Goal: Information Seeking & Learning: Learn about a topic

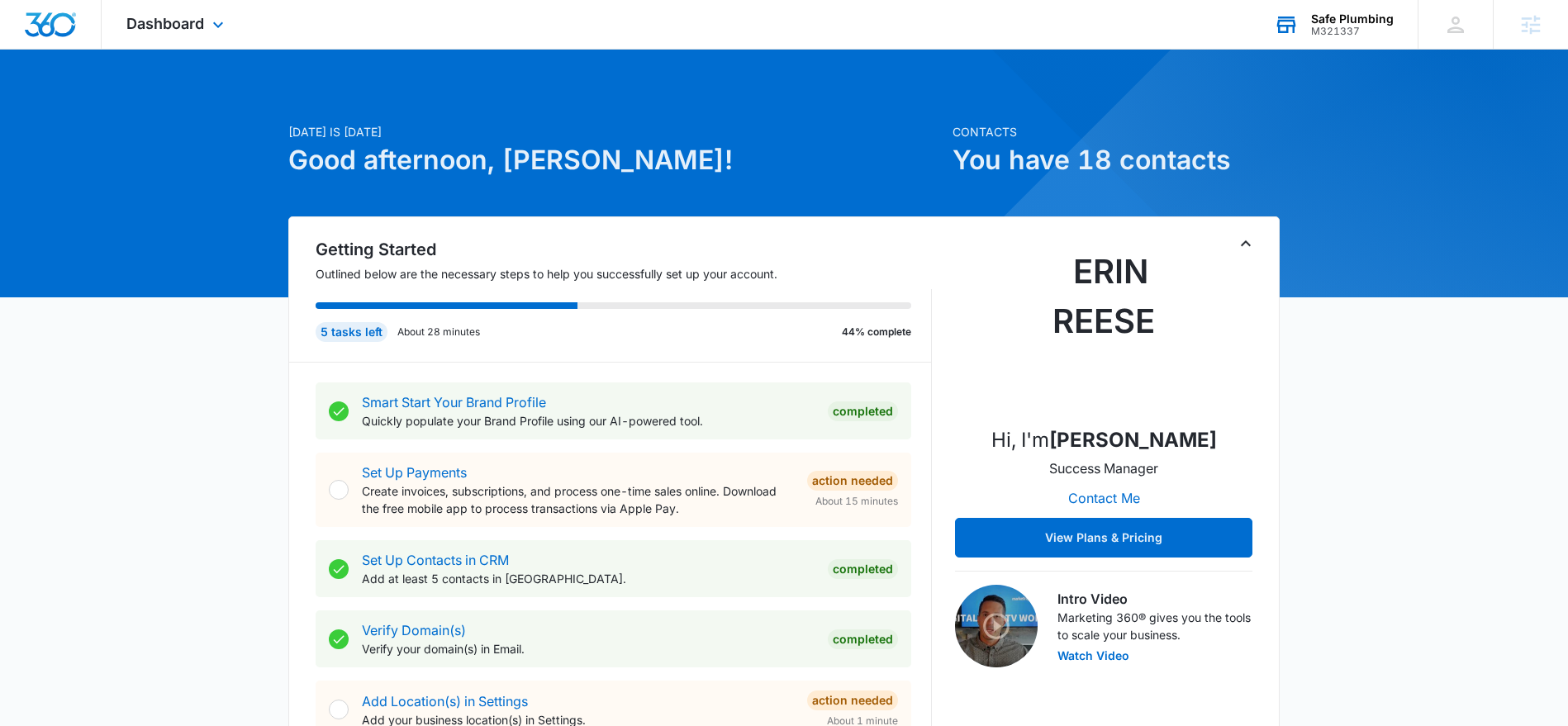
click at [1334, 33] on div "M321337" at bounding box center [1353, 31] width 83 height 11
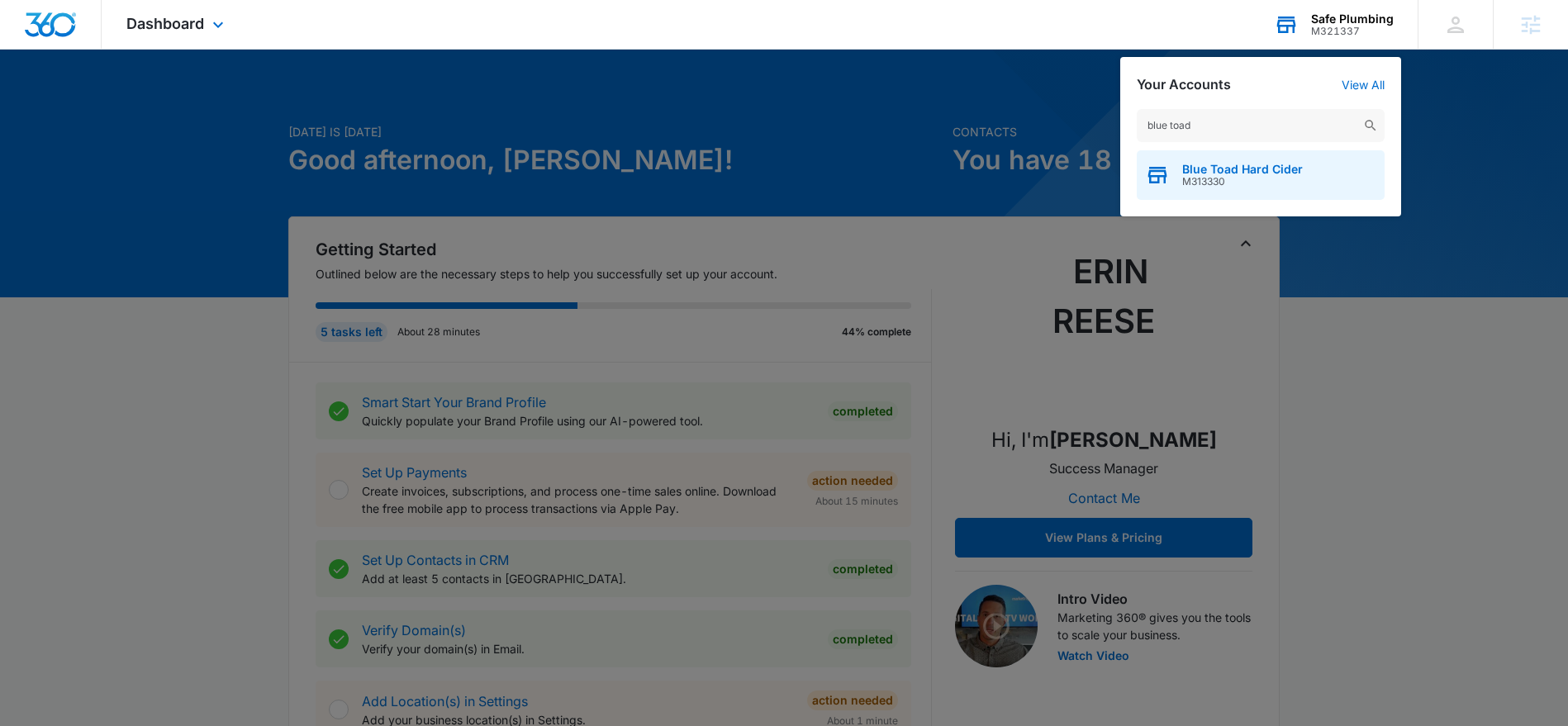
type input "blue toad"
click at [1235, 176] on span "M313330" at bounding box center [1242, 182] width 121 height 11
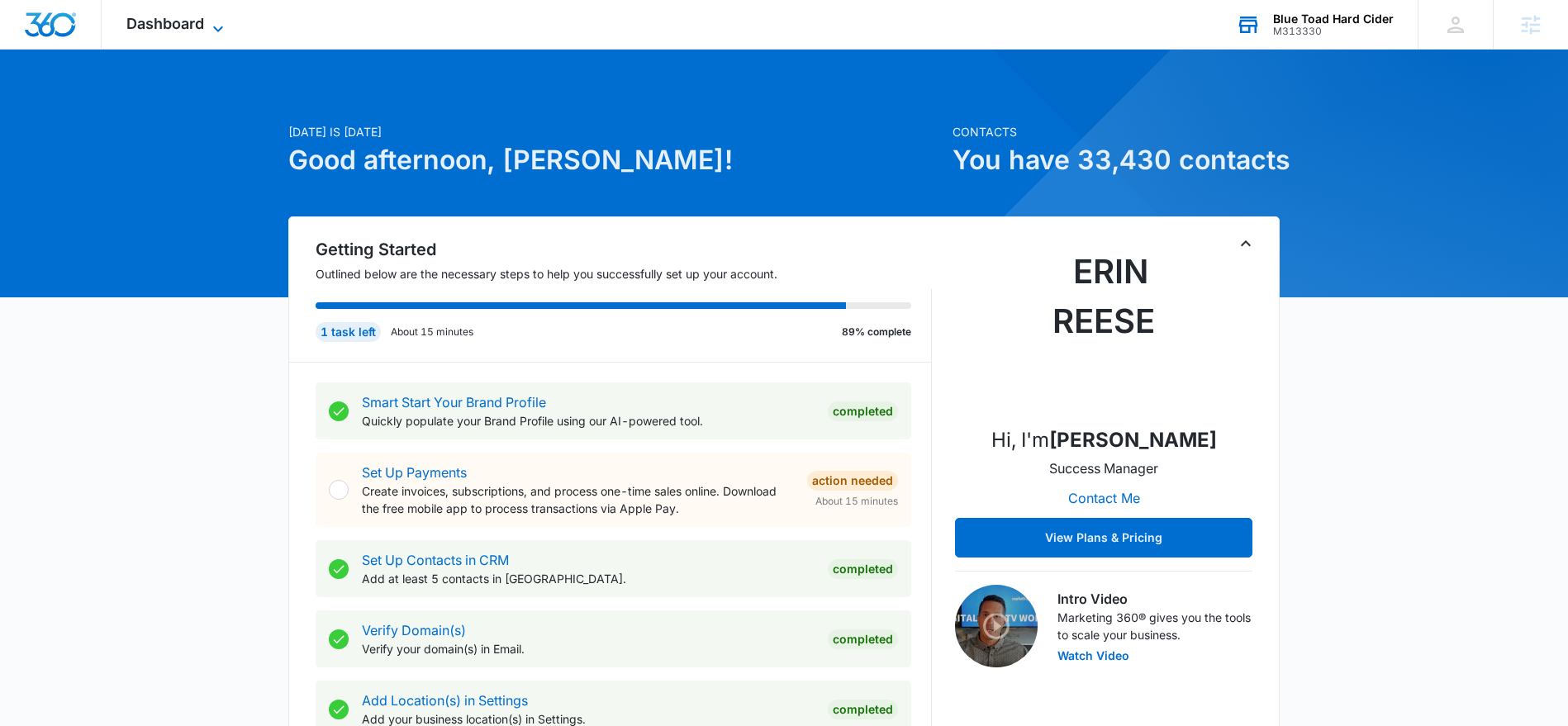
click at [218, 24] on icon at bounding box center [218, 29] width 20 height 20
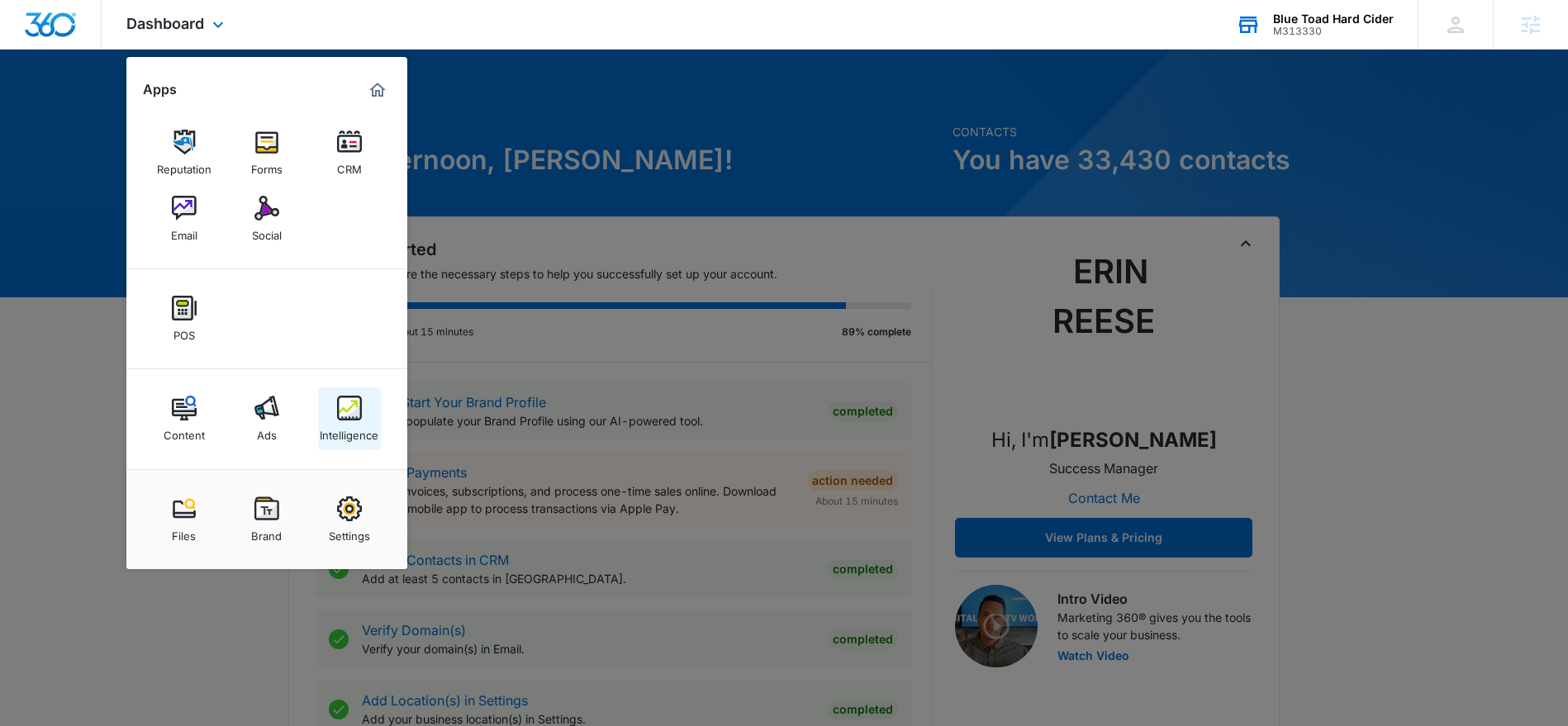
click at [340, 403] on img at bounding box center [350, 408] width 25 height 25
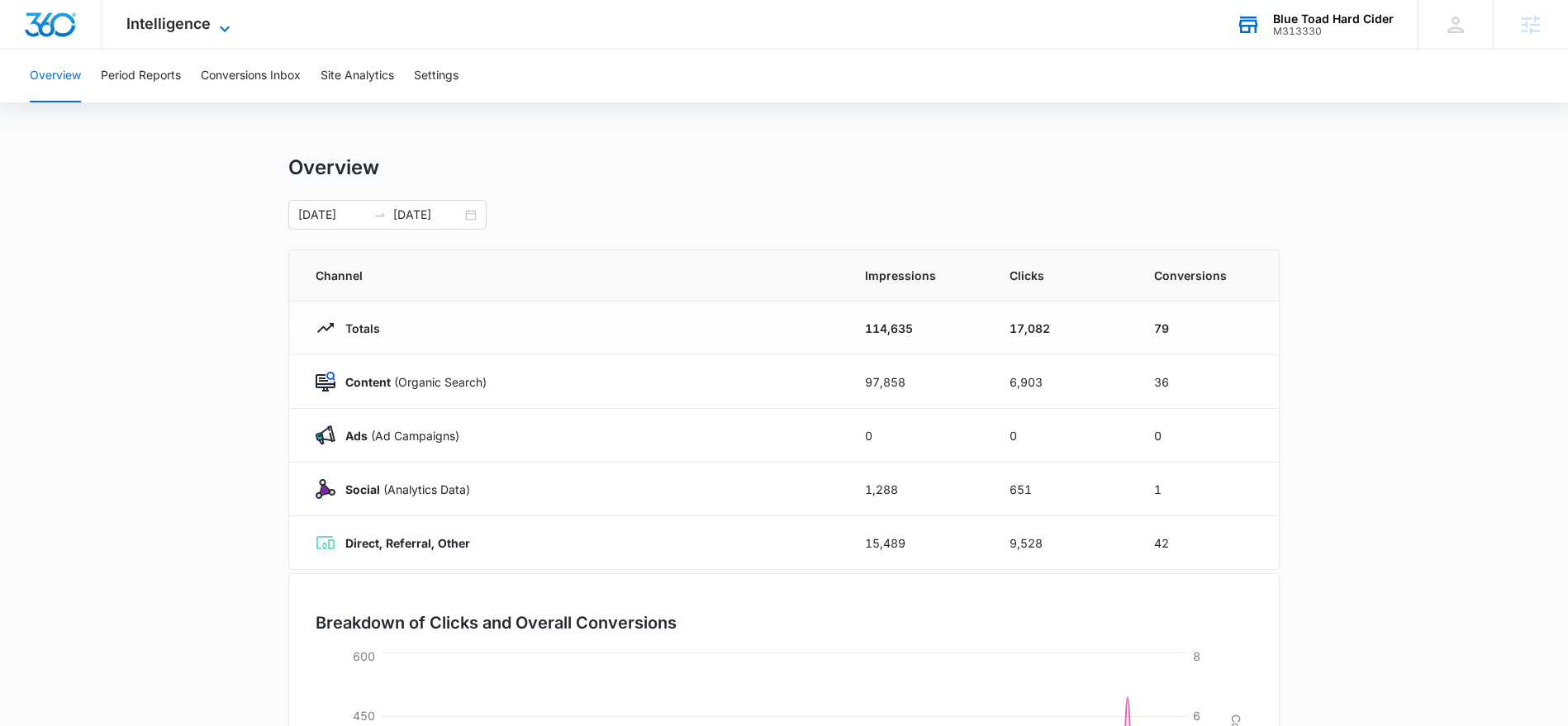
click at [224, 33] on icon at bounding box center [225, 29] width 20 height 20
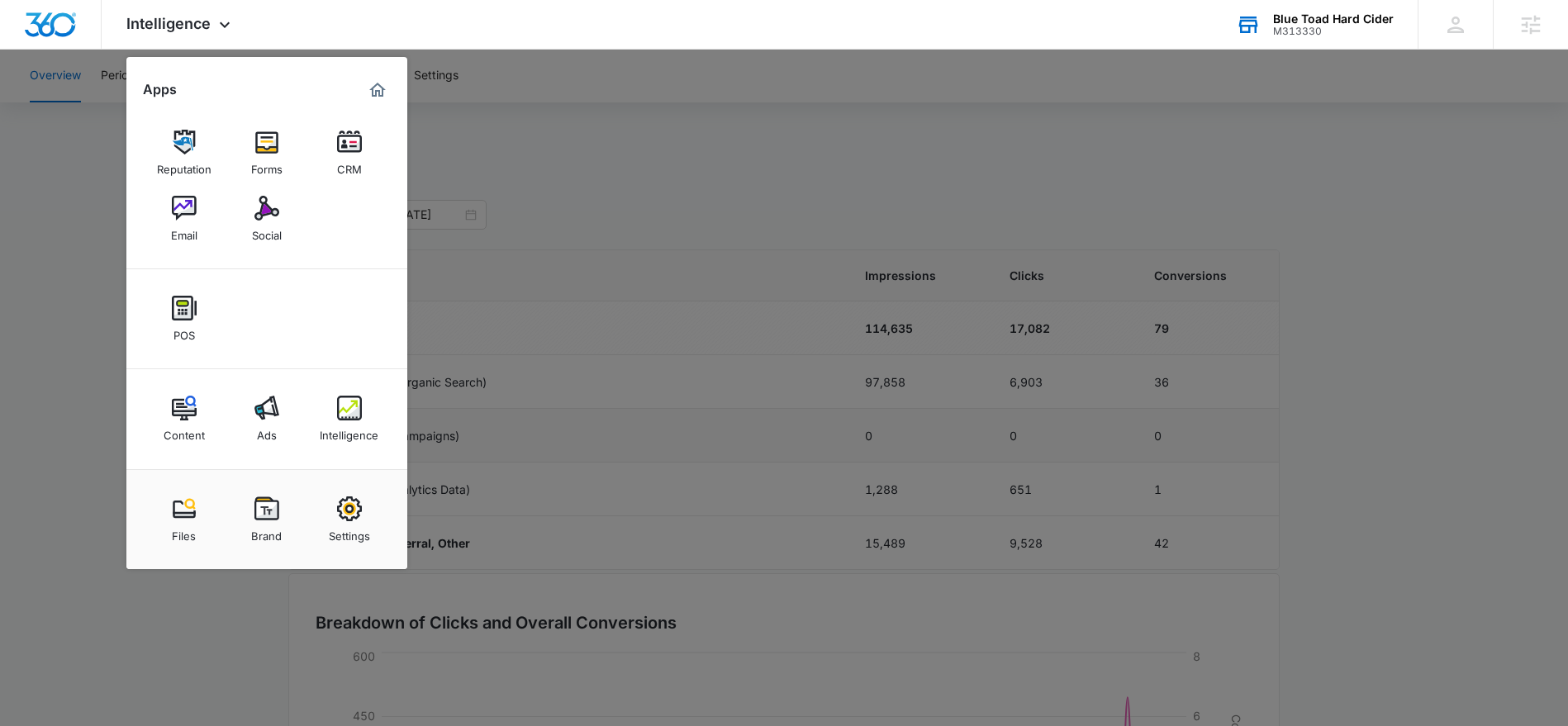
click at [340, 417] on img at bounding box center [350, 408] width 25 height 25
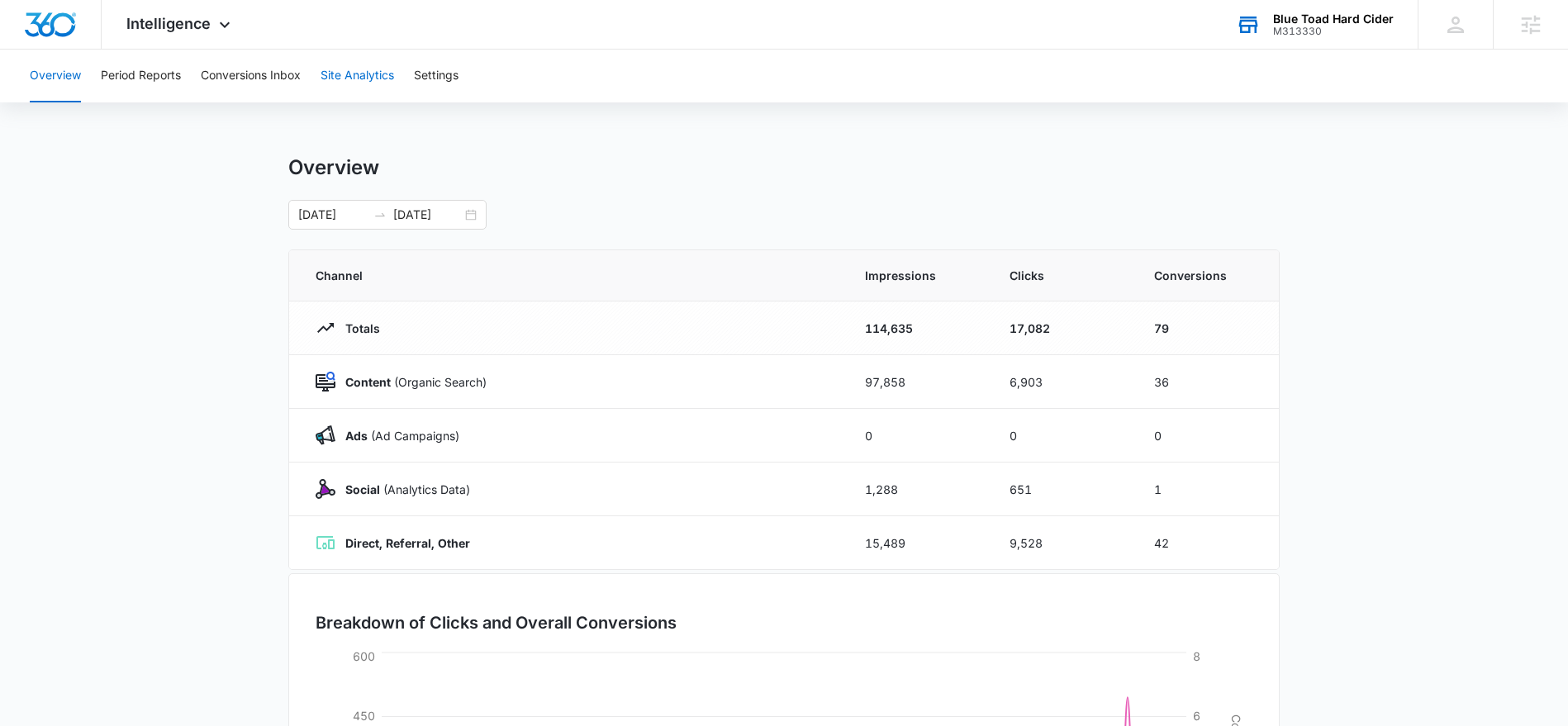
click at [338, 78] on button "Site Analytics" at bounding box center [357, 76] width 73 height 53
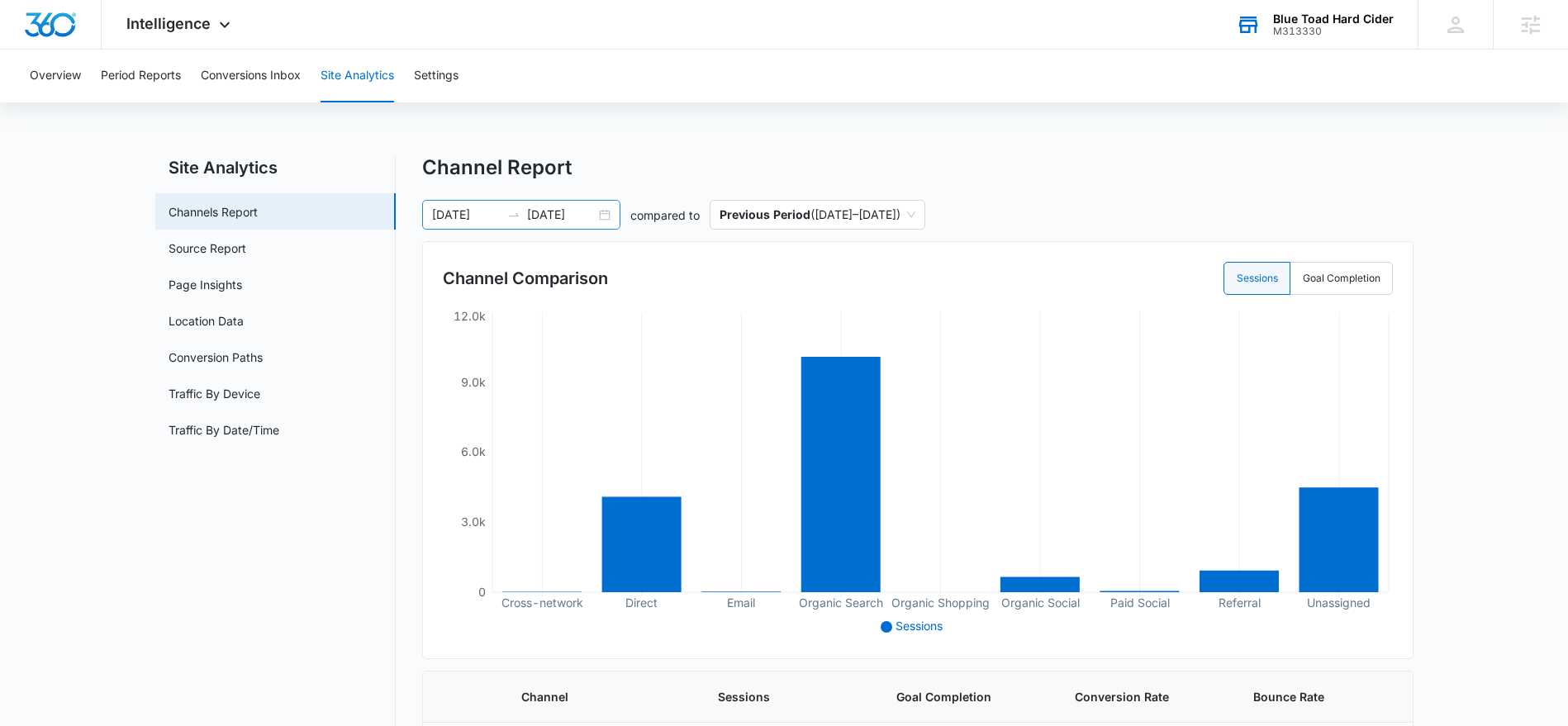
click at [555, 211] on input "[DATE]" at bounding box center [561, 215] width 69 height 19
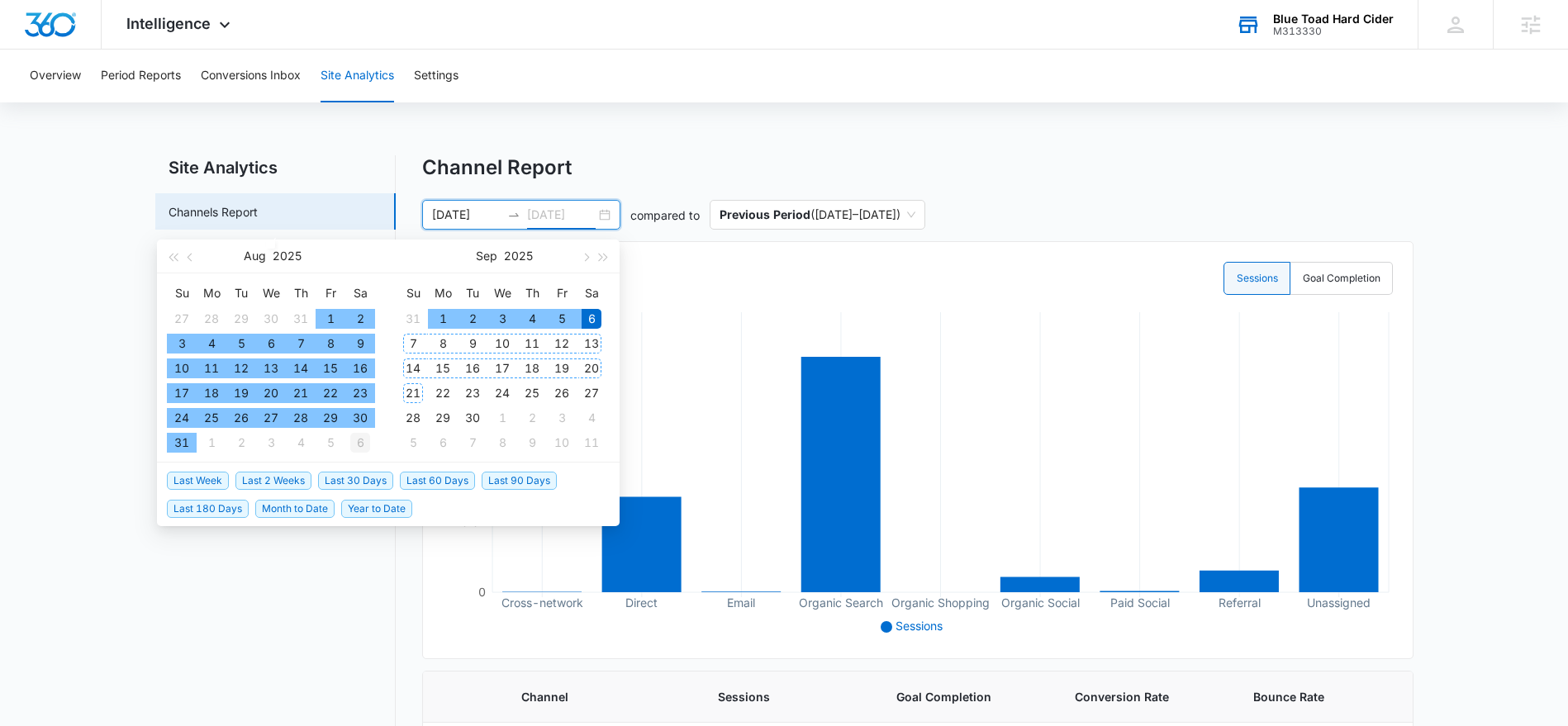
type input "[DATE]"
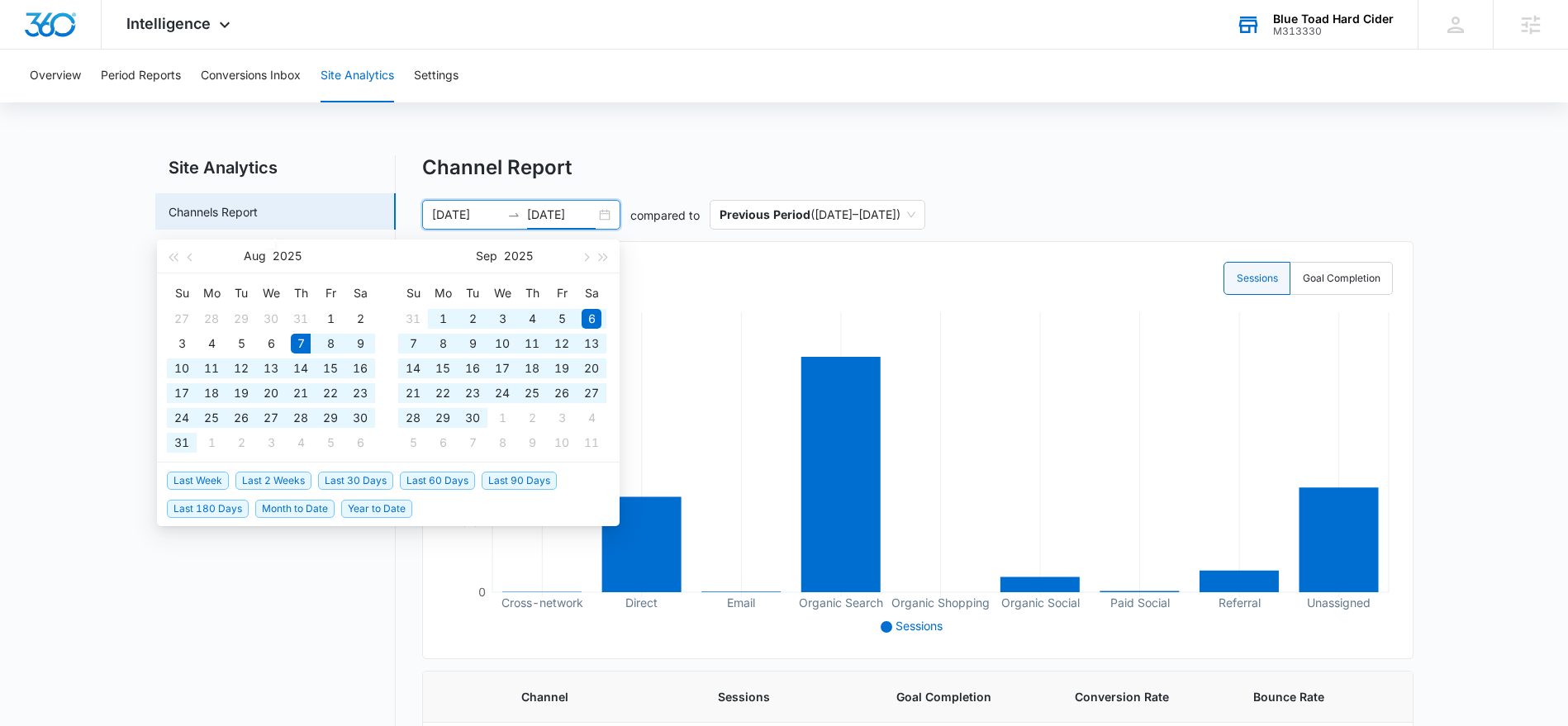
click at [410, 483] on span "Last 60 Days" at bounding box center [437, 481] width 75 height 19
type input "[DATE]"
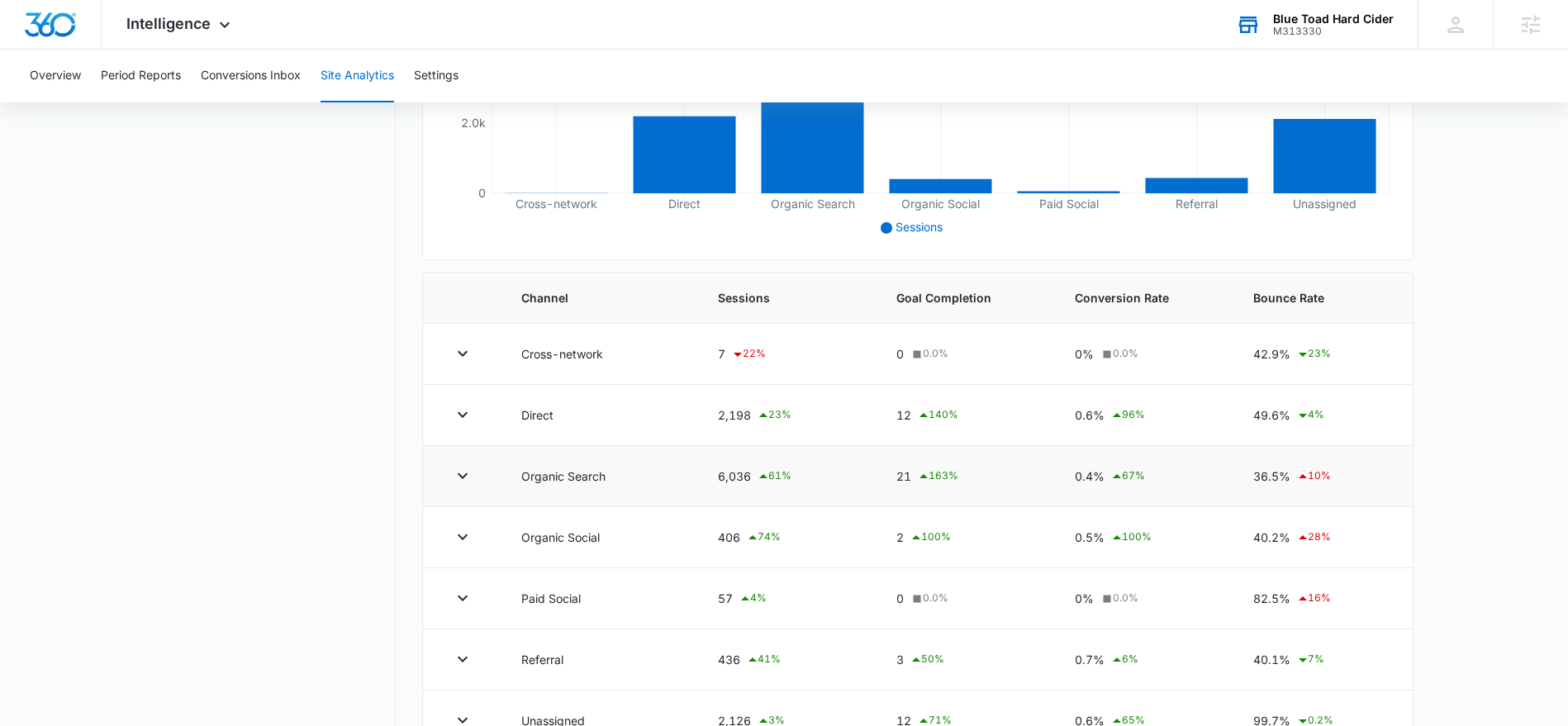
scroll to position [411, 0]
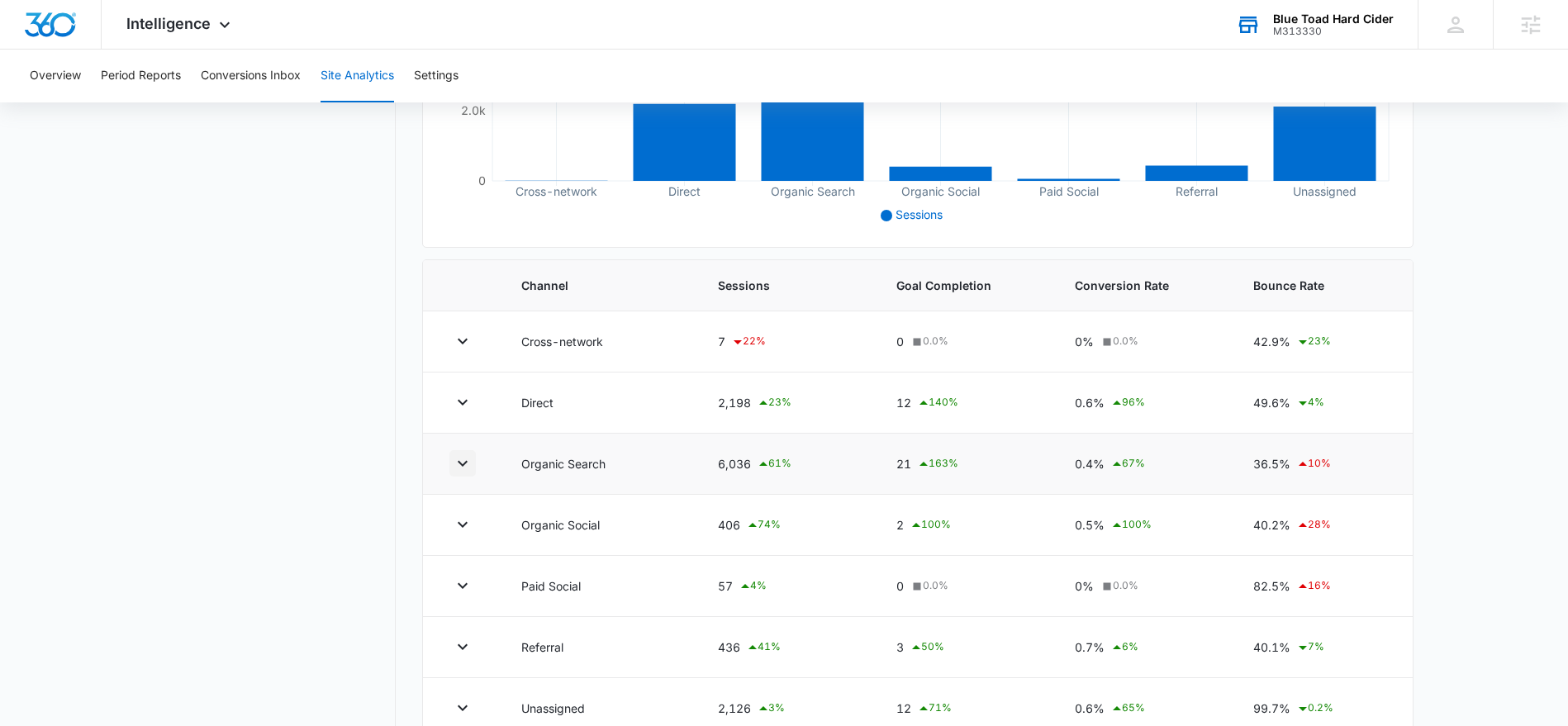
click at [458, 464] on icon "button" at bounding box center [462, 463] width 20 height 20
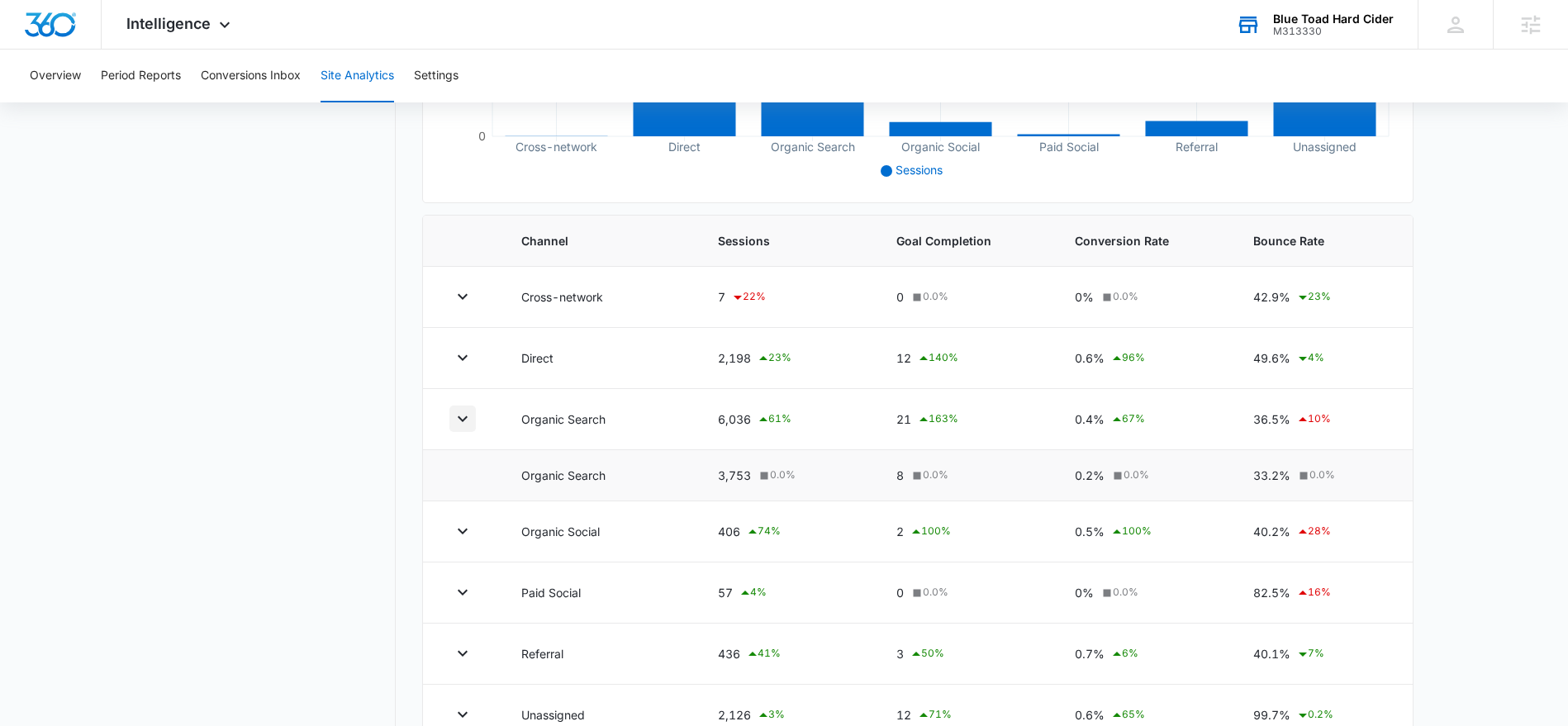
scroll to position [459, 0]
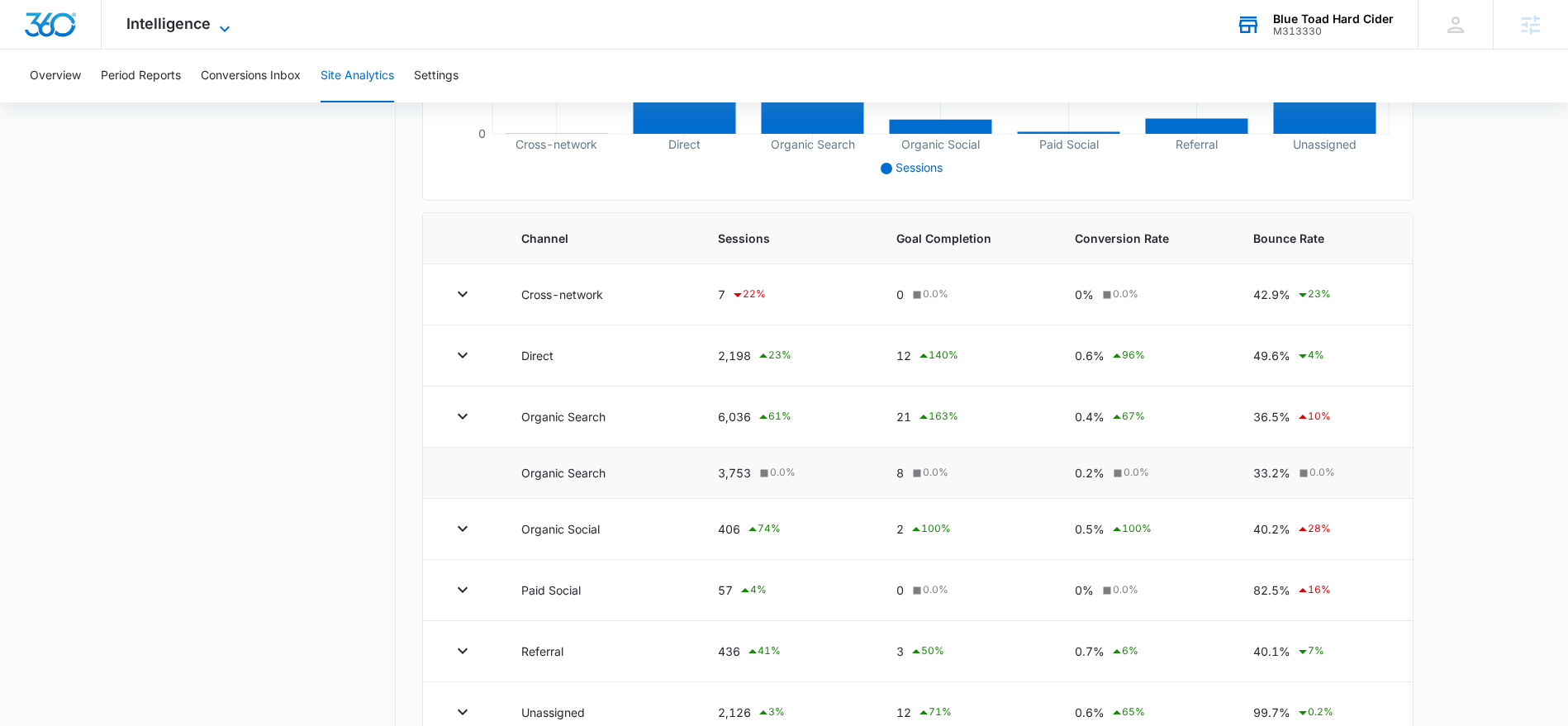
click at [223, 23] on icon at bounding box center [225, 29] width 20 height 20
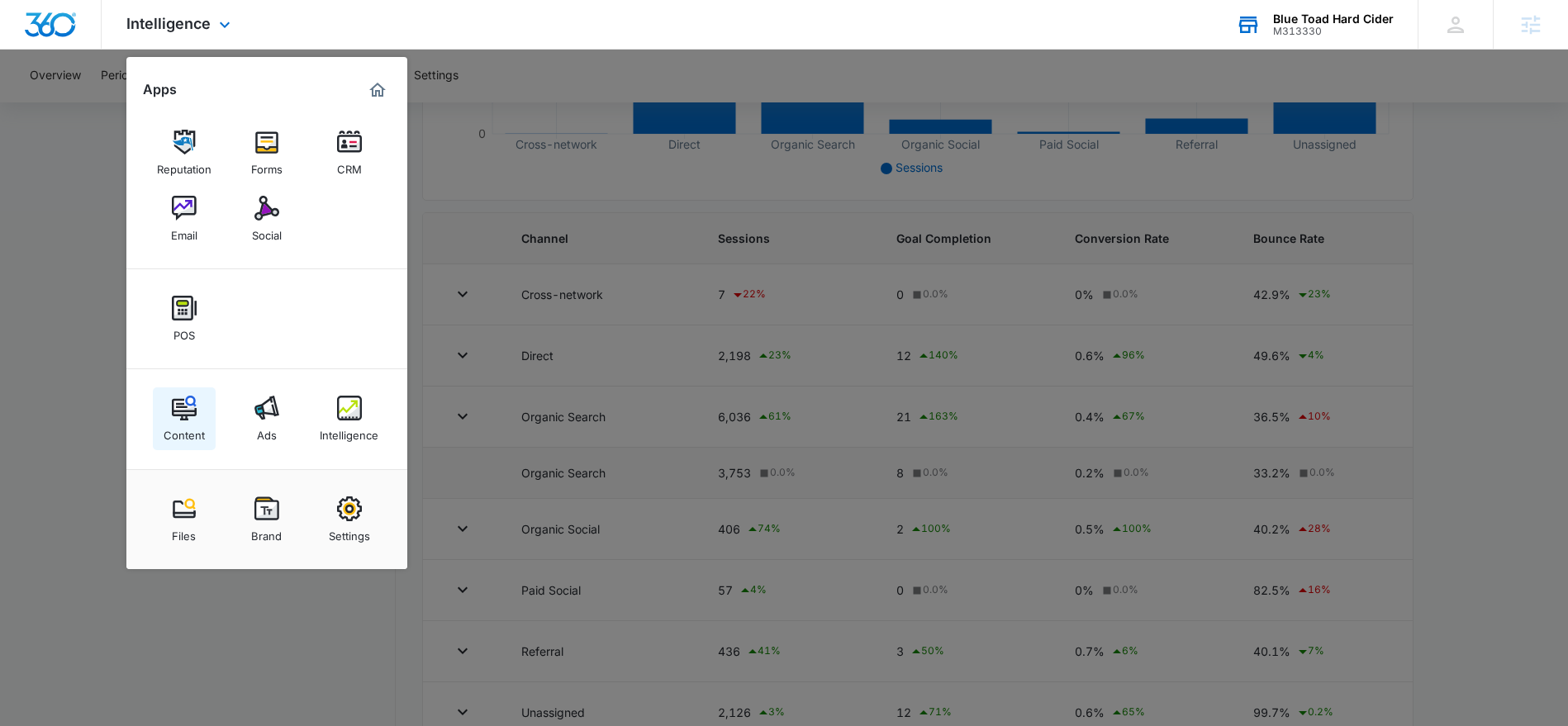
click at [177, 410] on img at bounding box center [184, 408] width 25 height 25
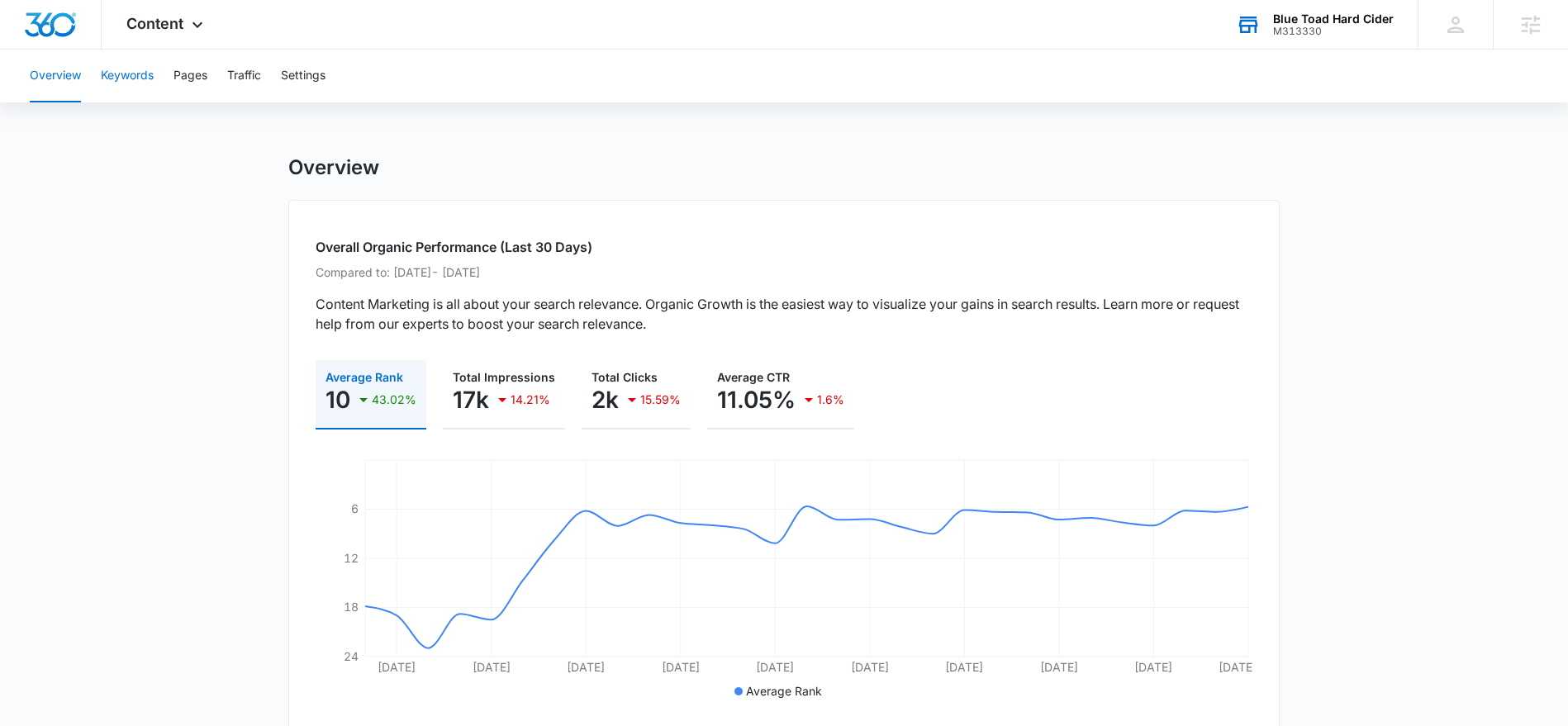
click at [143, 79] on button "Keywords" at bounding box center [127, 76] width 53 height 53
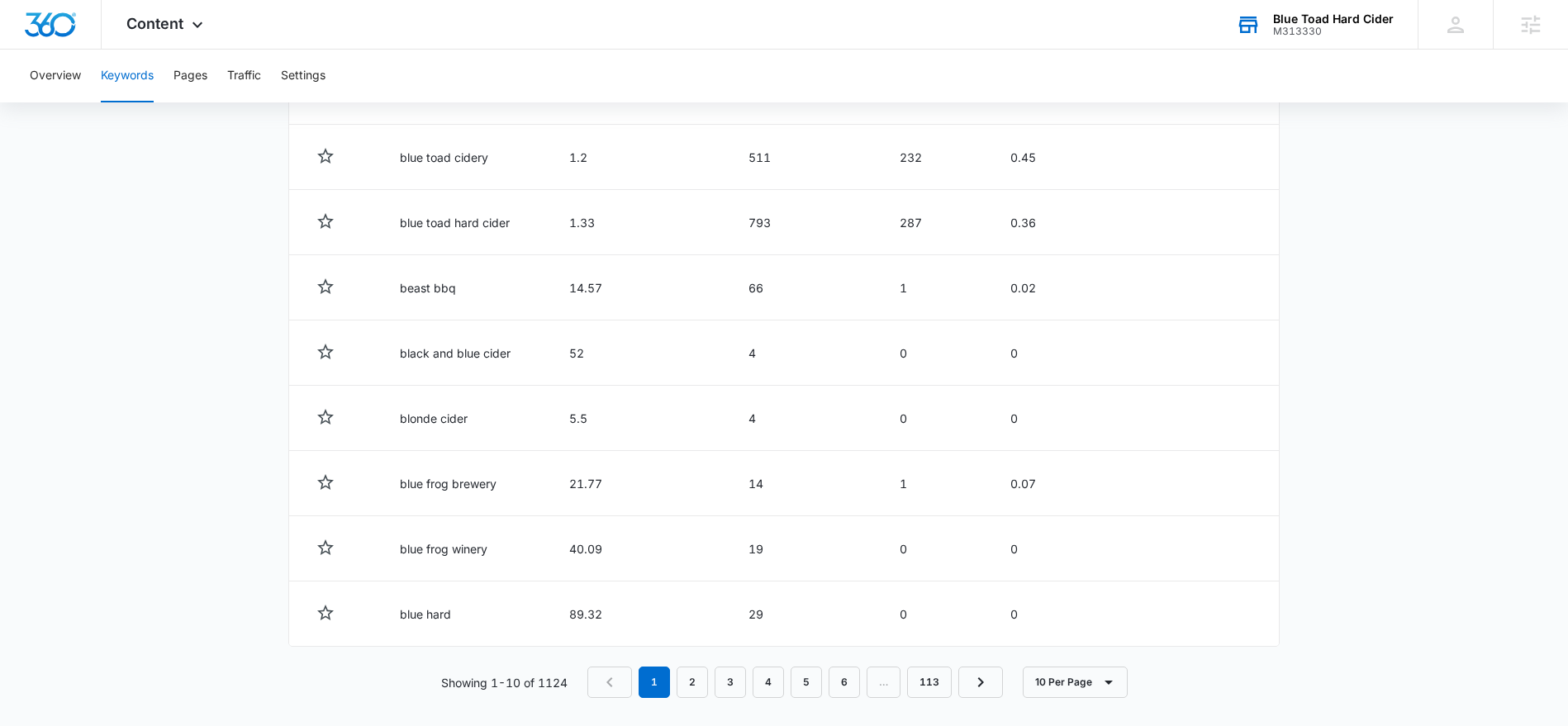
scroll to position [802, 0]
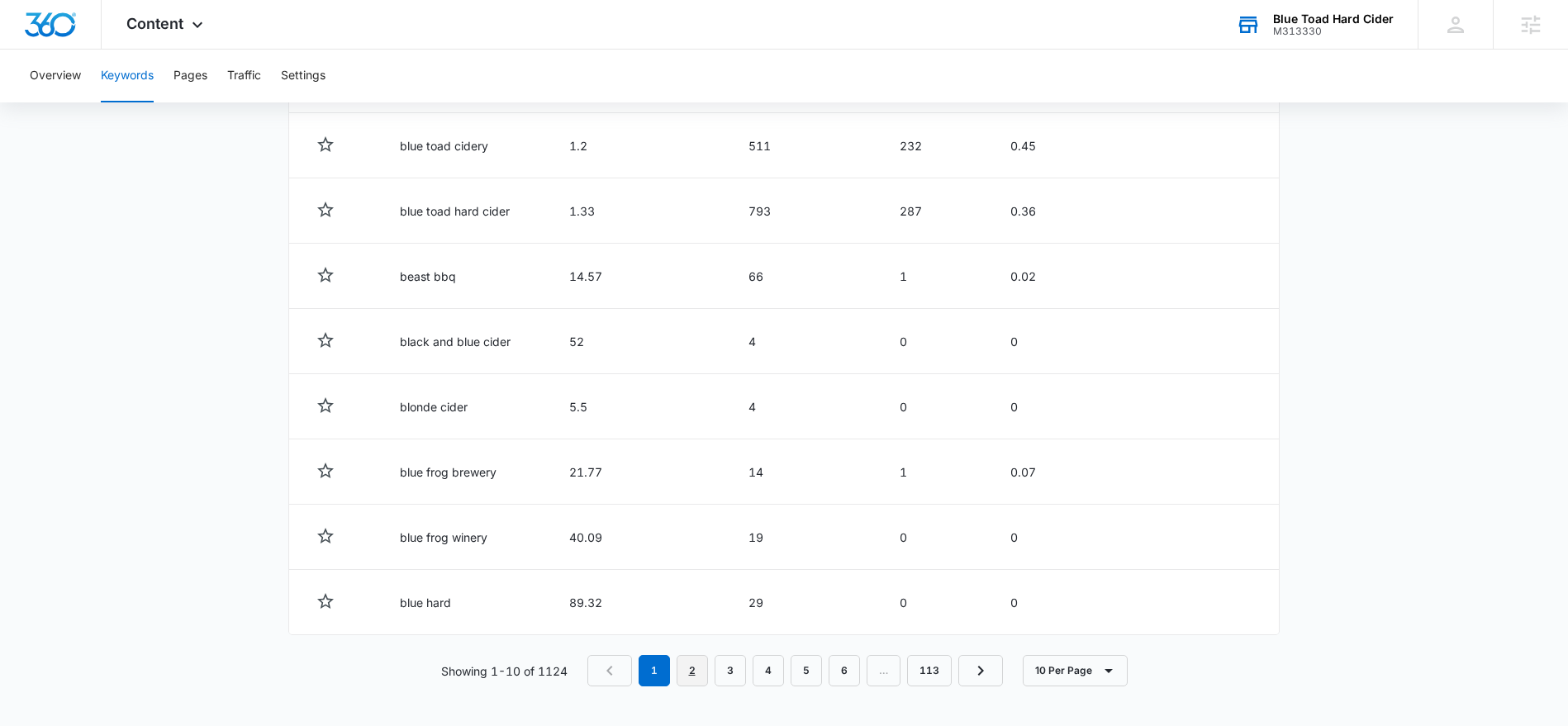
click at [686, 669] on link "2" at bounding box center [692, 671] width 32 height 32
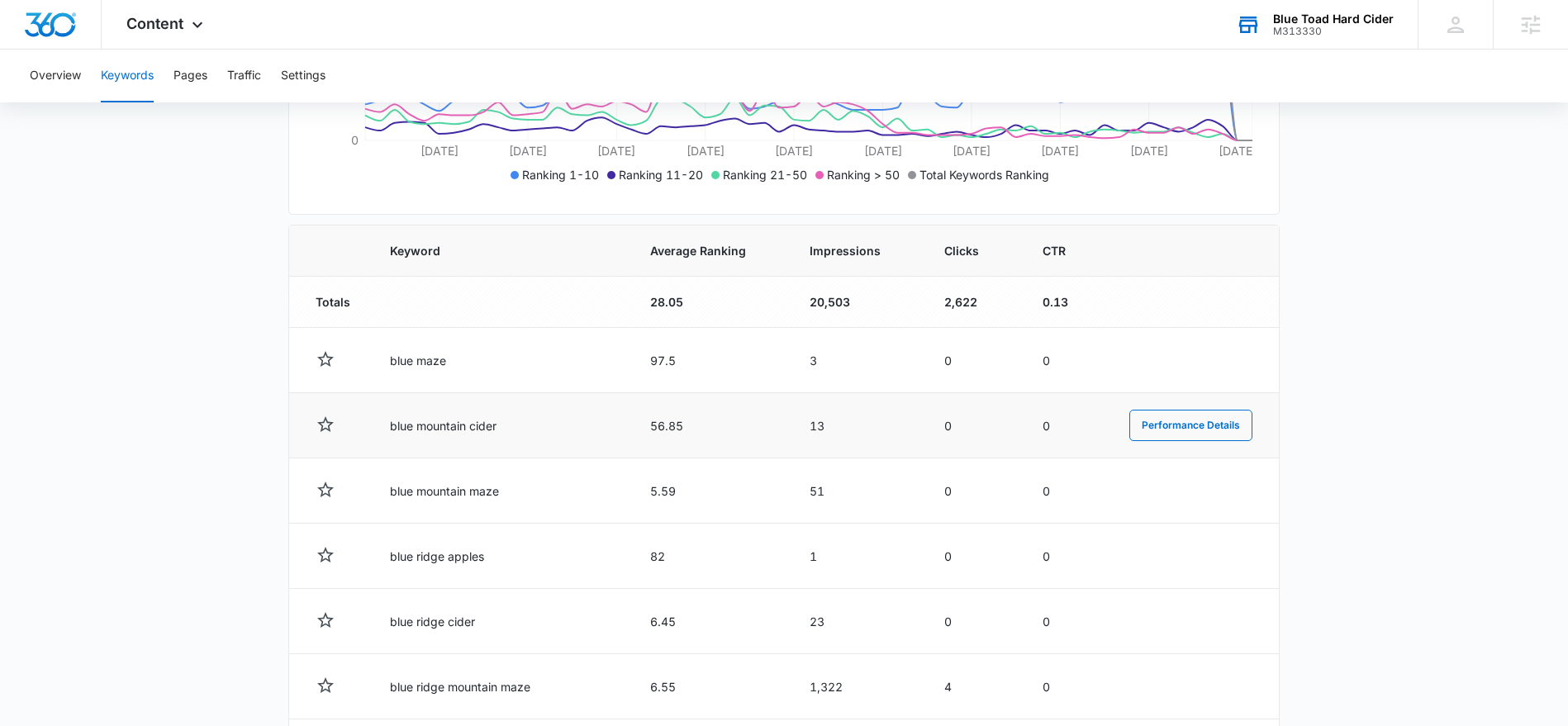
scroll to position [456, 0]
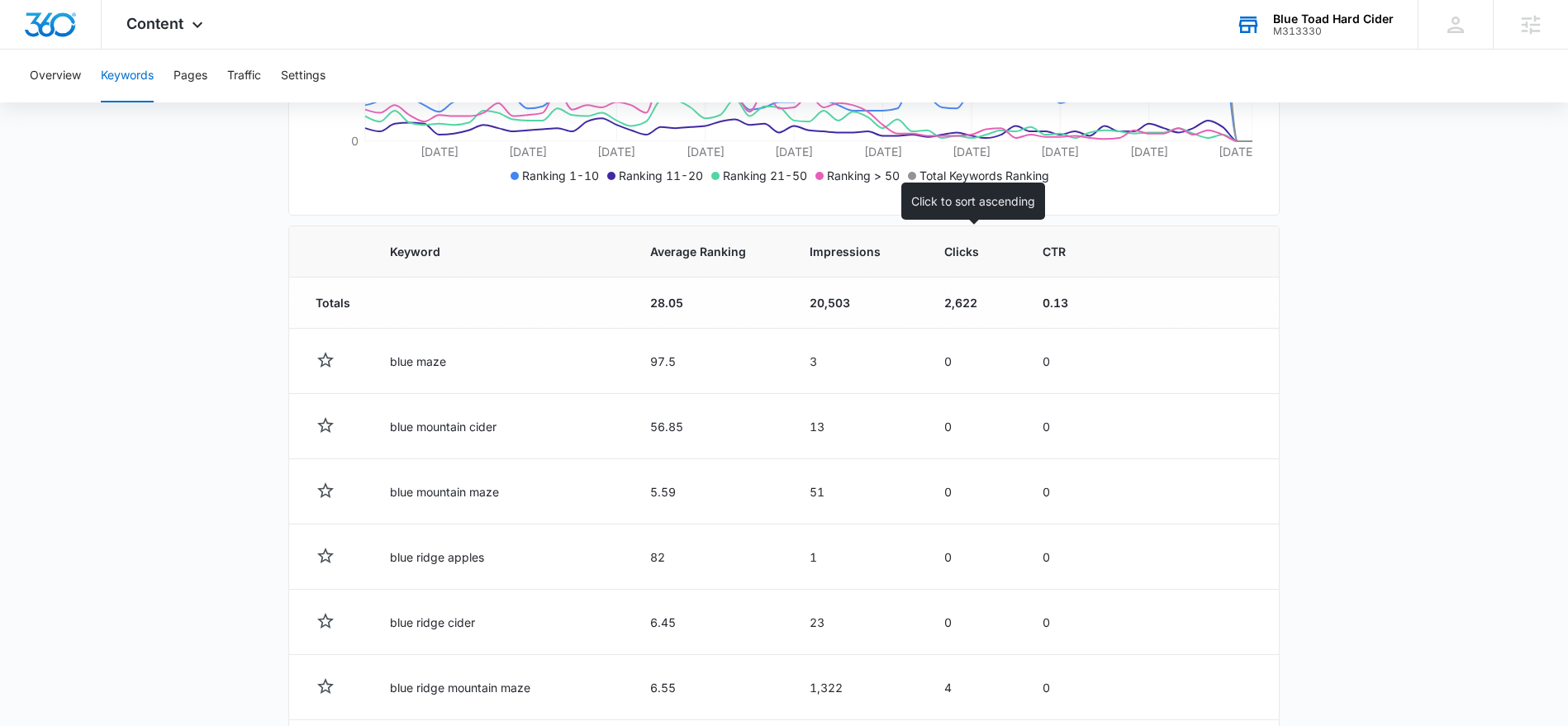
click at [937, 248] on th "Clicks" at bounding box center [974, 252] width 99 height 51
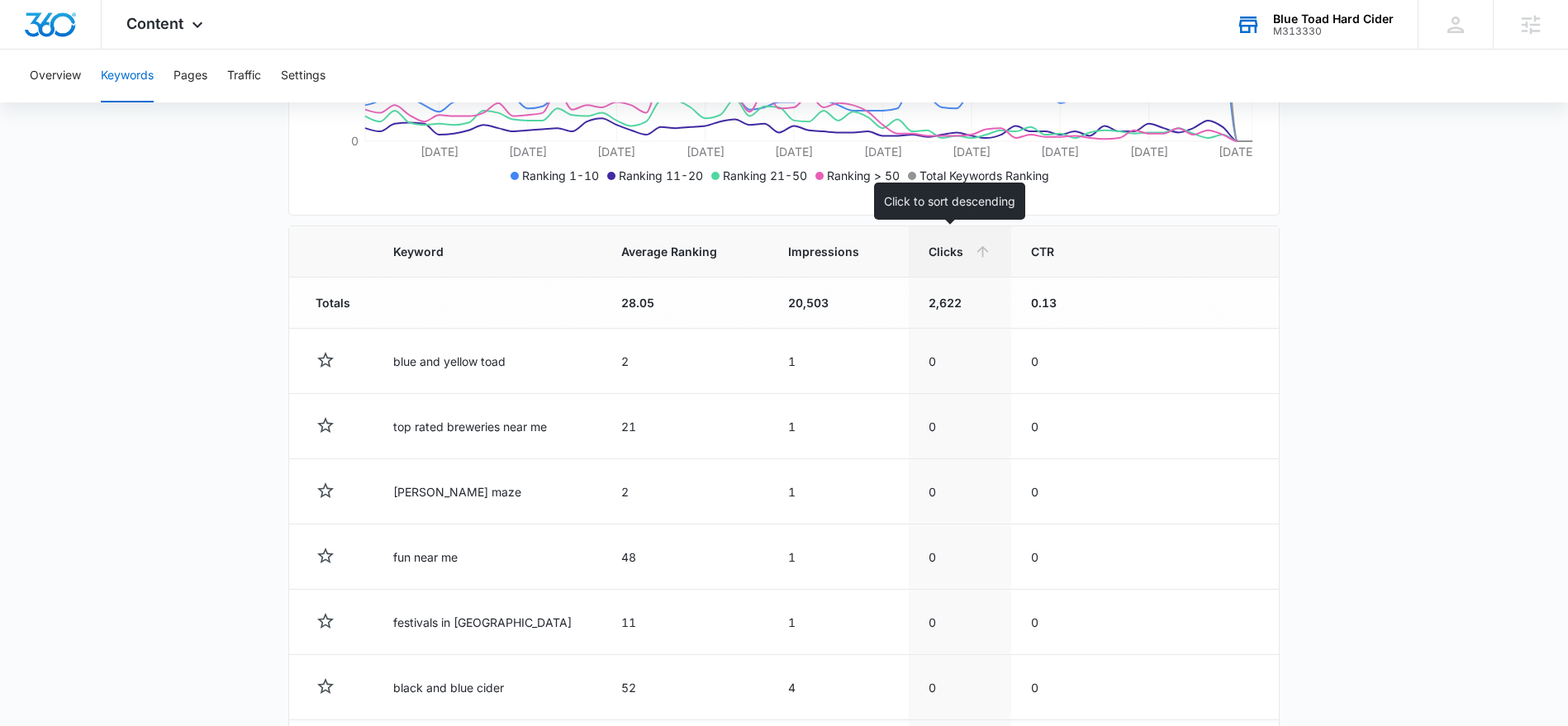
drag, startPoint x: 930, startPoint y: 245, endPoint x: 913, endPoint y: 248, distance: 17.3
click at [928, 246] on span "Clicks" at bounding box center [948, 252] width 39 height 18
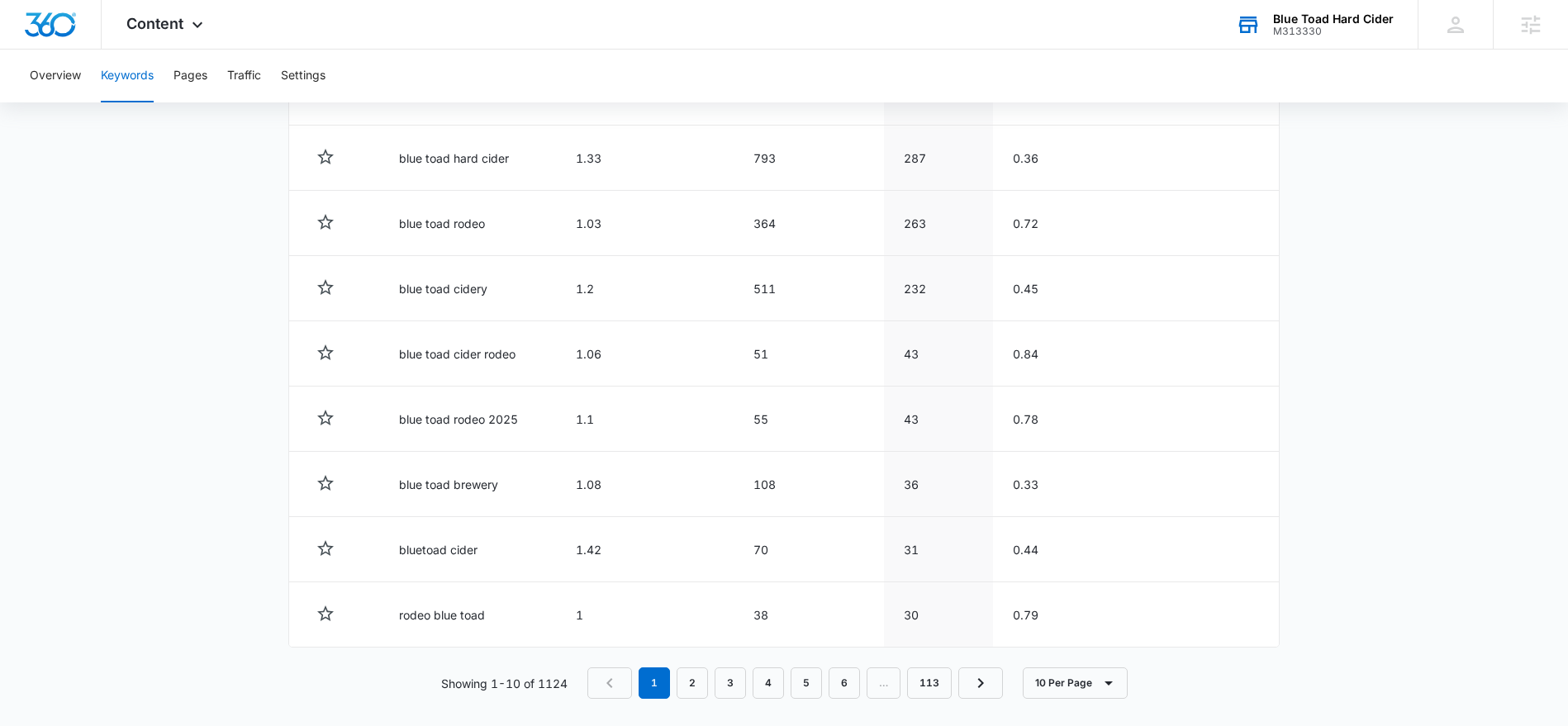
scroll to position [802, 0]
